Goal: Task Accomplishment & Management: Complete application form

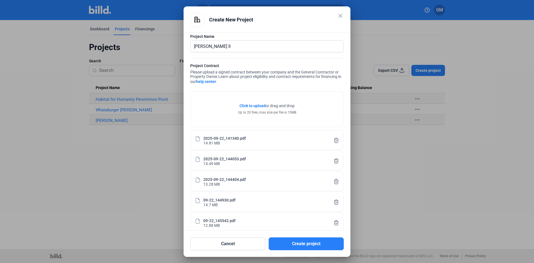
scroll to position [14, 0]
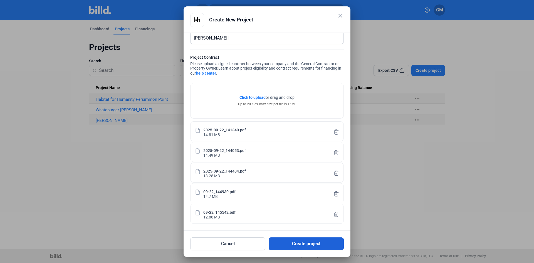
click at [298, 243] on button "Create project" at bounding box center [306, 243] width 75 height 13
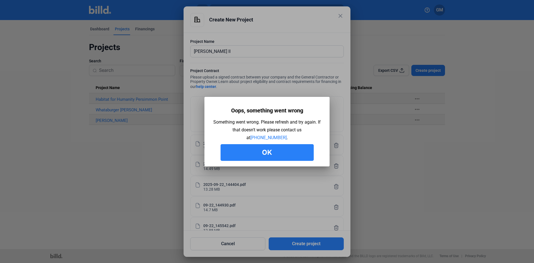
click at [273, 153] on button "Ok" at bounding box center [267, 152] width 93 height 17
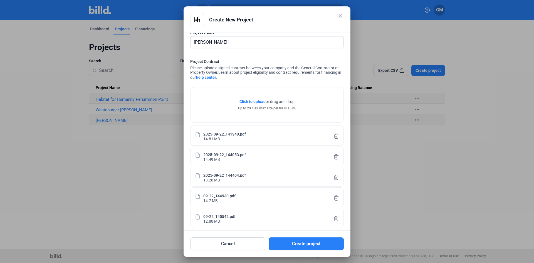
scroll to position [14, 0]
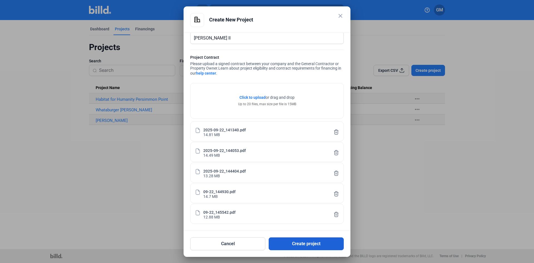
click at [304, 244] on button "Create project" at bounding box center [306, 243] width 75 height 13
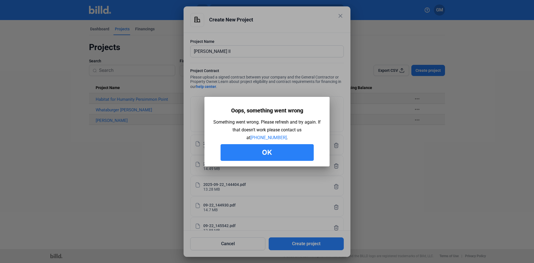
click at [281, 149] on button "Ok" at bounding box center [267, 152] width 93 height 17
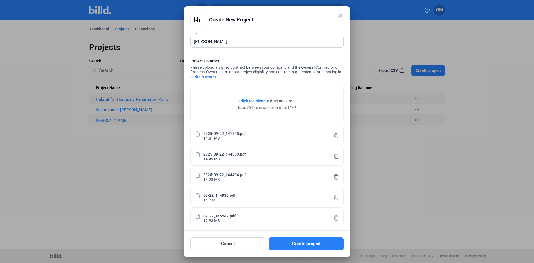
scroll to position [14, 0]
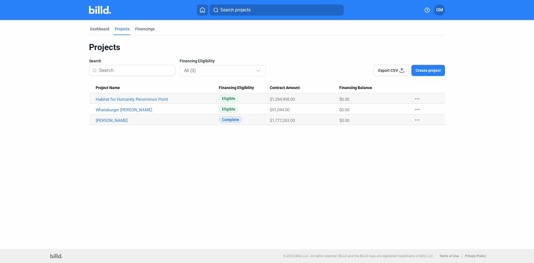
click at [430, 72] on span "Create project" at bounding box center [428, 71] width 25 height 6
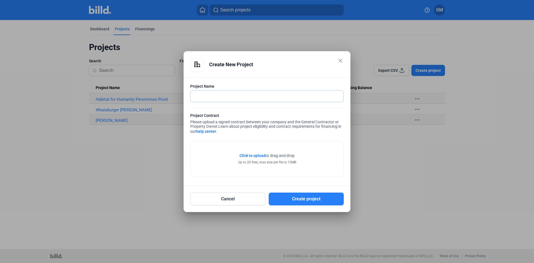
click at [291, 92] on input "text" at bounding box center [264, 95] width 147 height 11
type input "[PERSON_NAME] II"
click at [251, 156] on span "Click to upload" at bounding box center [253, 155] width 26 height 4
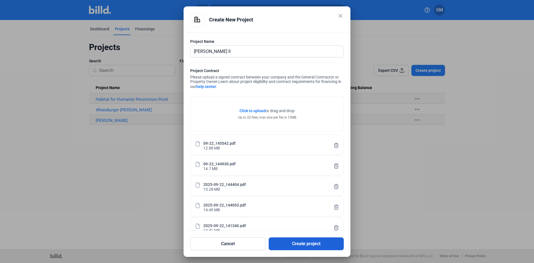
click at [291, 241] on button "Create project" at bounding box center [306, 243] width 75 height 13
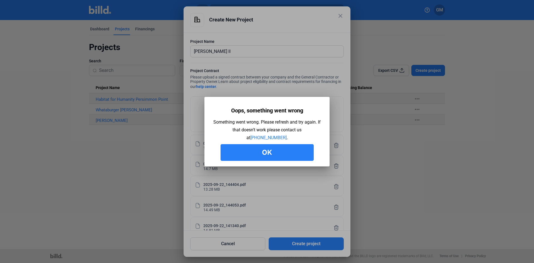
click at [272, 142] on div "Oops, something went wrong Something went wrong. Please refresh and try again. …" at bounding box center [267, 133] width 109 height 56
click at [272, 158] on button "Ok" at bounding box center [267, 152] width 93 height 17
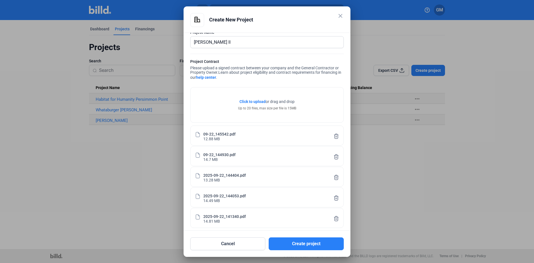
scroll to position [14, 0]
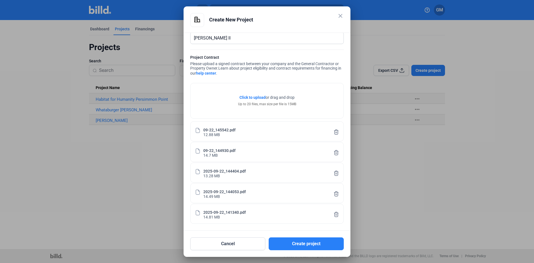
click at [335, 192] on icon at bounding box center [337, 193] width 4 height 5
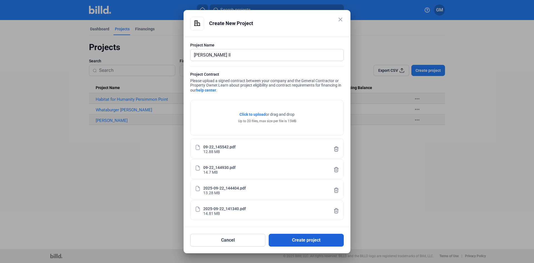
click at [305, 243] on button "Create project" at bounding box center [306, 240] width 75 height 13
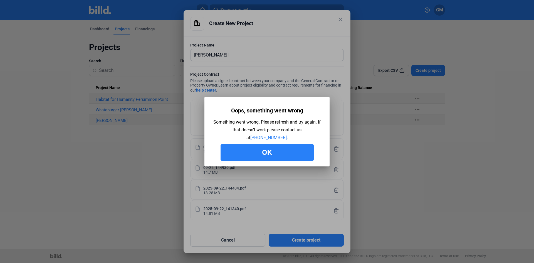
click at [286, 154] on button "Ok" at bounding box center [267, 152] width 93 height 17
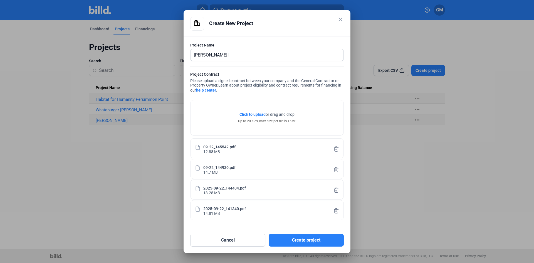
click at [336, 190] on icon at bounding box center [337, 190] width 6 height 6
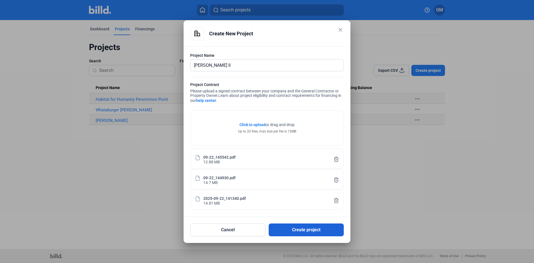
click at [308, 230] on button "Create project" at bounding box center [306, 229] width 75 height 13
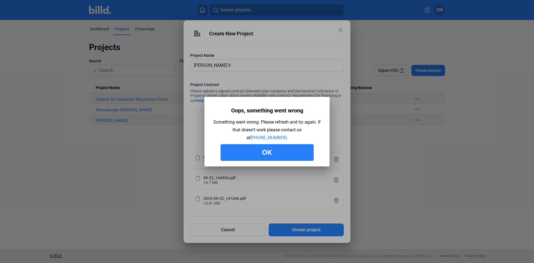
click at [263, 151] on button "Ok" at bounding box center [267, 152] width 93 height 17
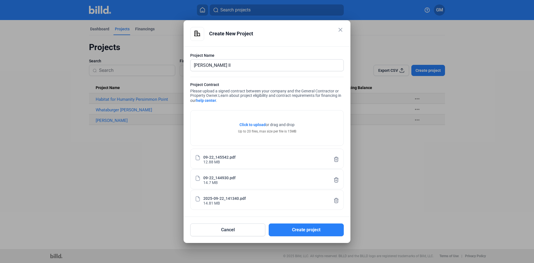
drag, startPoint x: 338, startPoint y: 179, endPoint x: 333, endPoint y: 186, distance: 8.8
click at [338, 179] on icon at bounding box center [337, 180] width 4 height 5
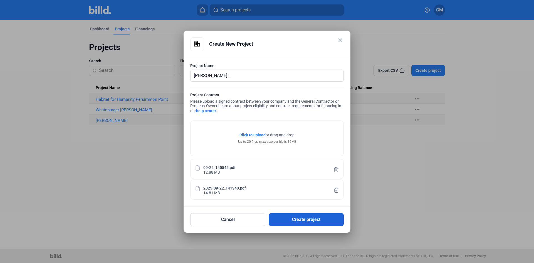
click at [303, 221] on button "Create project" at bounding box center [306, 219] width 75 height 13
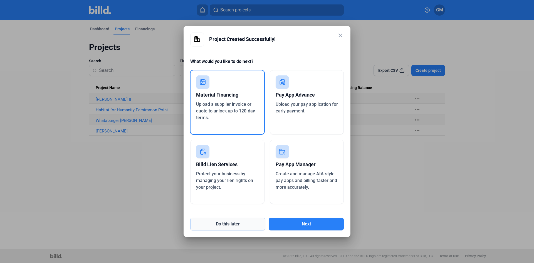
click at [247, 223] on button "Do this later" at bounding box center [227, 224] width 75 height 13
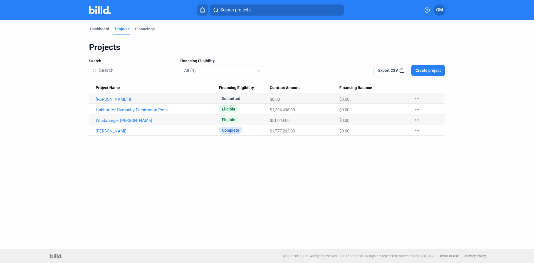
click at [107, 98] on link "[PERSON_NAME] II" at bounding box center [157, 99] width 123 height 5
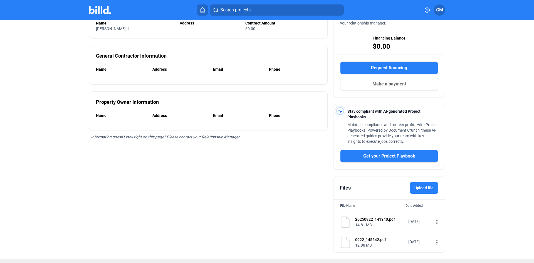
scroll to position [78, 0]
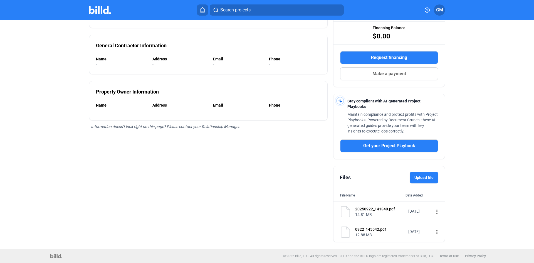
click at [424, 178] on label "Upload file" at bounding box center [424, 178] width 29 height 12
click at [0, 0] on input "Upload file" at bounding box center [0, 0] width 0 height 0
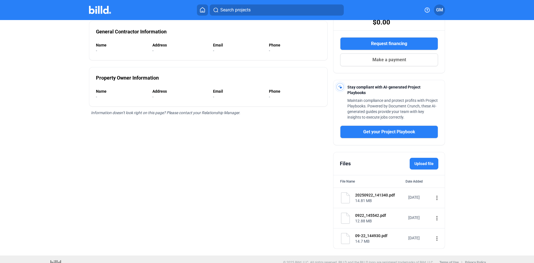
scroll to position [99, 0]
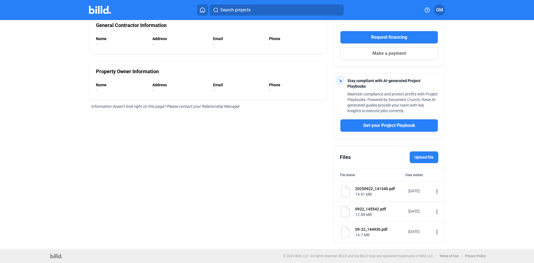
click at [424, 156] on label "Upload file" at bounding box center [424, 157] width 29 height 12
click at [0, 0] on input "Upload file" at bounding box center [0, 0] width 0 height 0
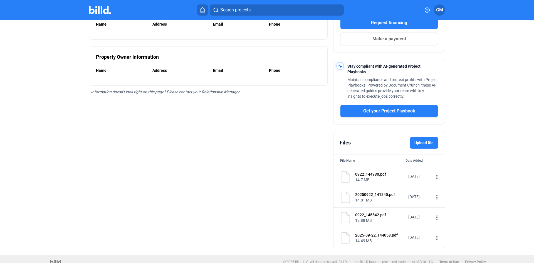
scroll to position [119, 0]
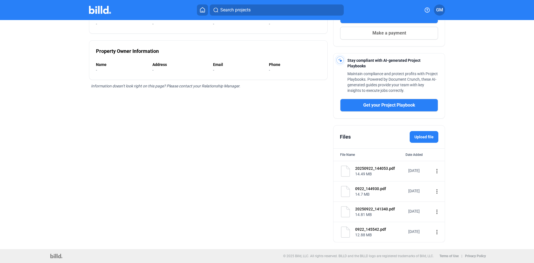
click at [434, 135] on label "Upload file" at bounding box center [424, 137] width 29 height 12
click at [0, 0] on input "Upload file" at bounding box center [0, 0] width 0 height 0
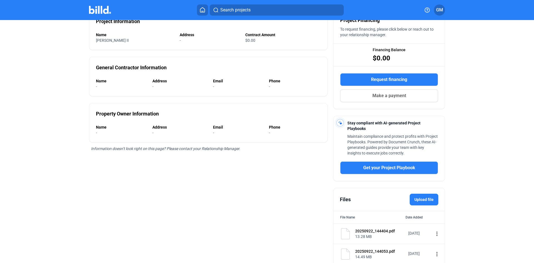
scroll to position [0, 0]
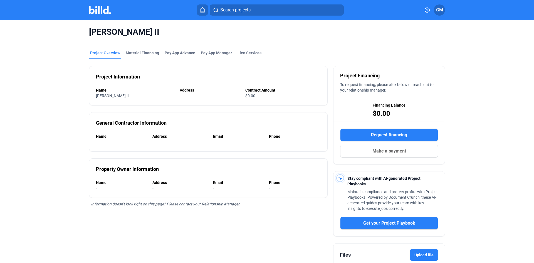
click at [108, 52] on div "Project Overview" at bounding box center [105, 53] width 30 height 6
click at [441, 12] on span "GM" at bounding box center [439, 10] width 7 height 7
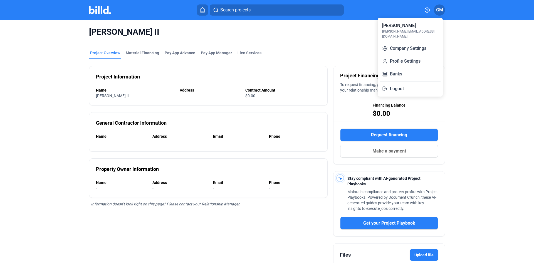
click at [407, 27] on div "[PERSON_NAME]" at bounding box center [399, 25] width 34 height 7
click at [202, 10] on div at bounding box center [267, 131] width 534 height 263
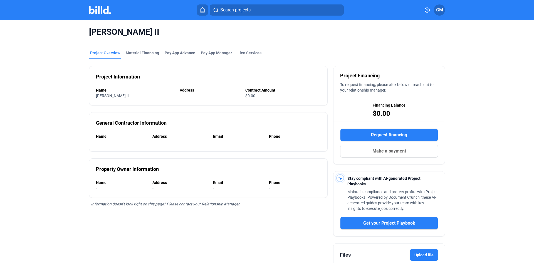
click at [202, 10] on icon at bounding box center [203, 9] width 6 height 5
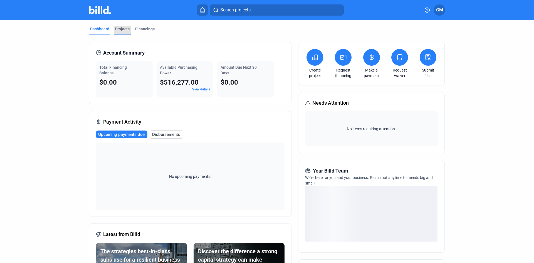
click at [116, 29] on div "Projects" at bounding box center [122, 29] width 15 height 6
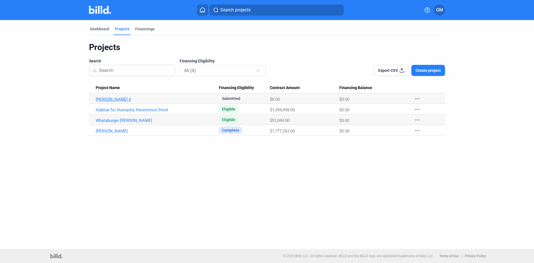
click at [111, 100] on link "[PERSON_NAME] II" at bounding box center [157, 99] width 123 height 5
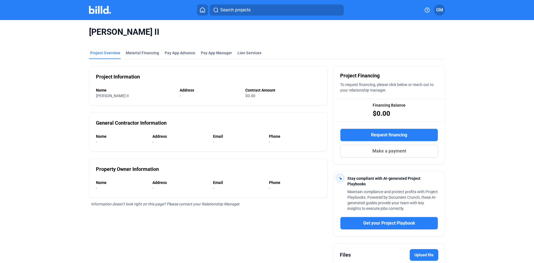
click at [381, 111] on span "$0.00" at bounding box center [382, 113] width 18 height 9
click at [486, 74] on div "[PERSON_NAME] II Project Overview Material Financing Pay App Advance Pay App Ma…" at bounding box center [267, 203] width 449 height 367
click at [204, 7] on icon at bounding box center [203, 9] width 6 height 5
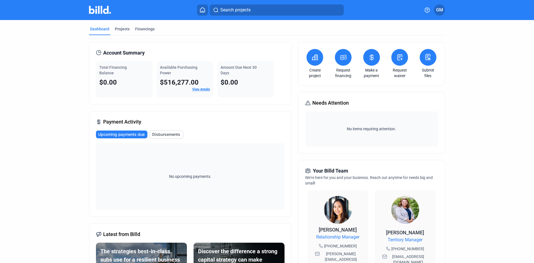
click at [95, 31] on div "Dashboard" at bounding box center [99, 29] width 19 height 6
click at [201, 11] on icon at bounding box center [203, 9] width 6 height 5
click at [203, 10] on icon at bounding box center [203, 9] width 6 height 5
click at [118, 29] on div "Projects" at bounding box center [122, 29] width 15 height 6
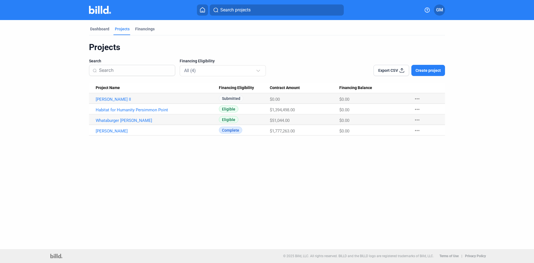
click at [440, 12] on span "GM" at bounding box center [439, 10] width 7 height 7
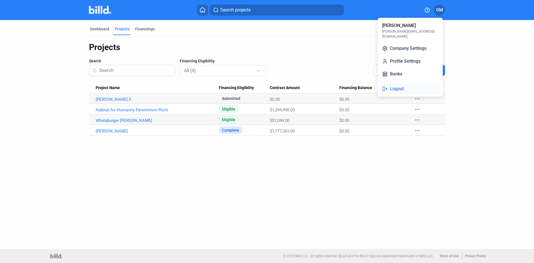
click at [397, 84] on button "Logout" at bounding box center [410, 88] width 61 height 11
